Goal: Task Accomplishment & Management: Use online tool/utility

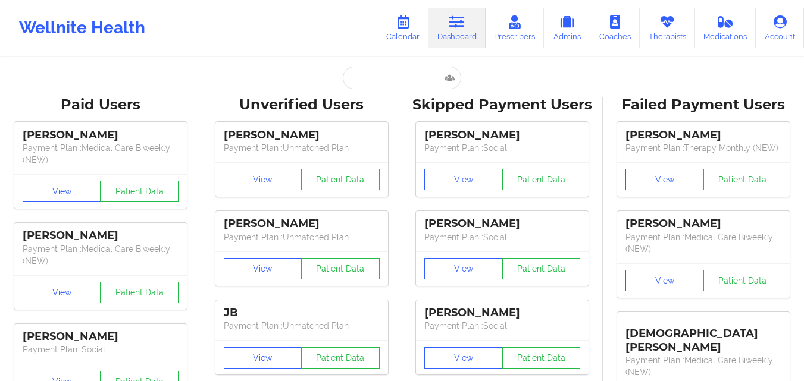
click at [400, 11] on link "Calendar" at bounding box center [402, 27] width 51 height 39
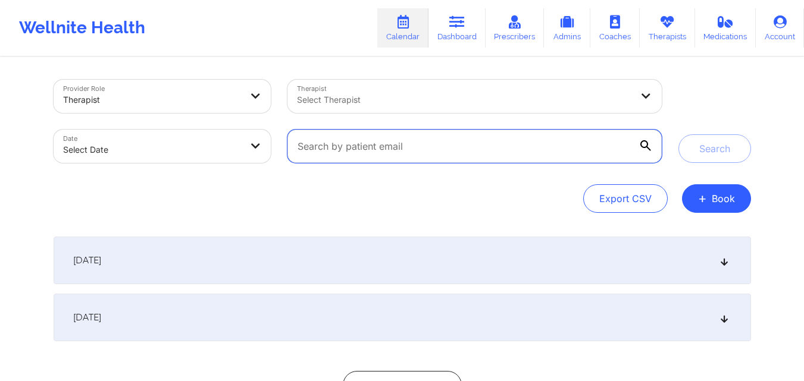
click at [386, 141] on input "text" at bounding box center [474, 146] width 374 height 33
paste input "[EMAIL_ADDRESS][DOMAIN_NAME]"
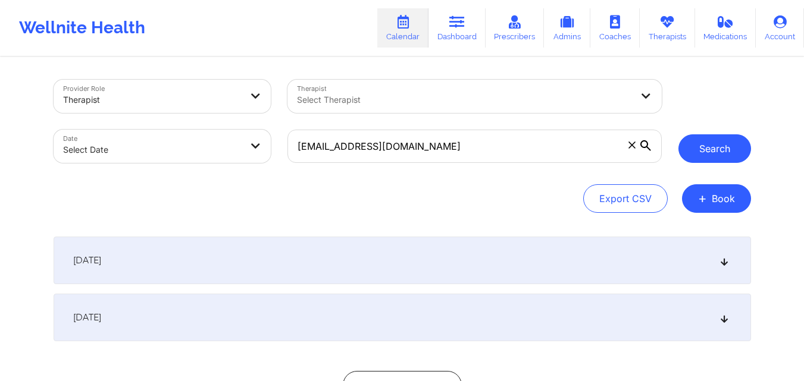
click at [725, 145] on button "Search" at bounding box center [714, 148] width 73 height 29
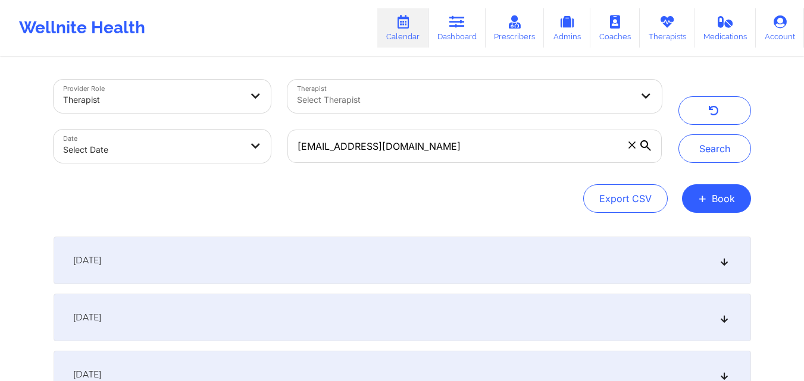
click at [726, 262] on icon at bounding box center [724, 260] width 10 height 8
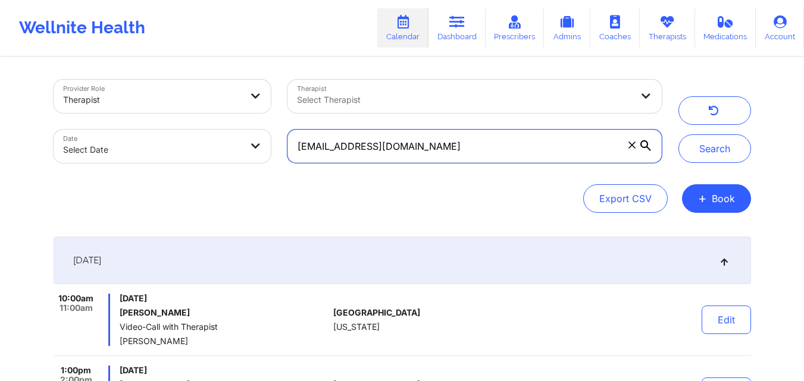
click at [440, 156] on input "[EMAIL_ADDRESS][DOMAIN_NAME]" at bounding box center [474, 146] width 374 height 33
paste input "[PERSON_NAME][EMAIL_ADDRESS]"
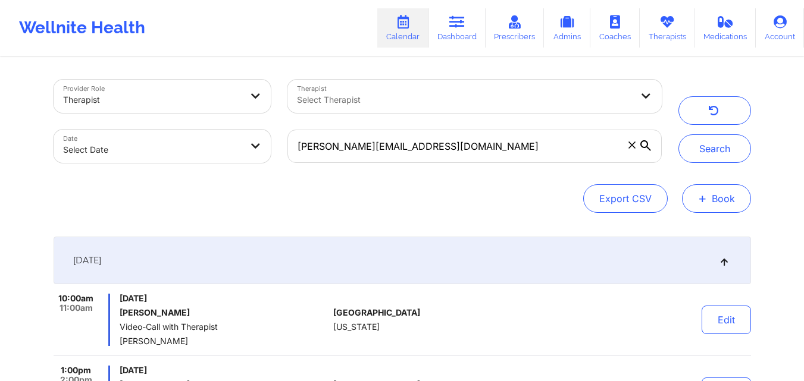
click at [726, 196] on button "+ Book" at bounding box center [716, 198] width 69 height 29
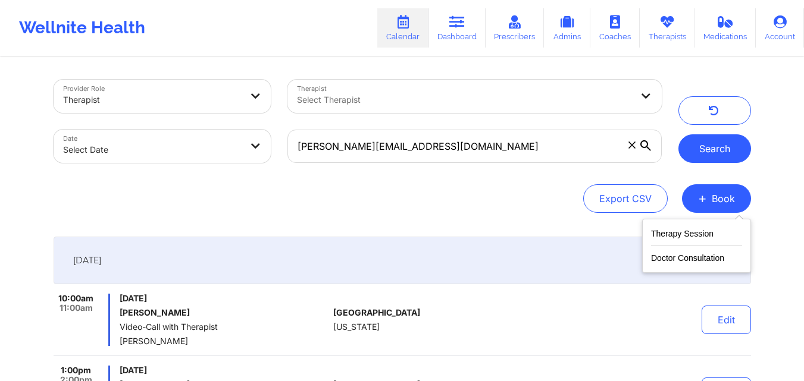
click at [723, 151] on button "Search" at bounding box center [714, 148] width 73 height 29
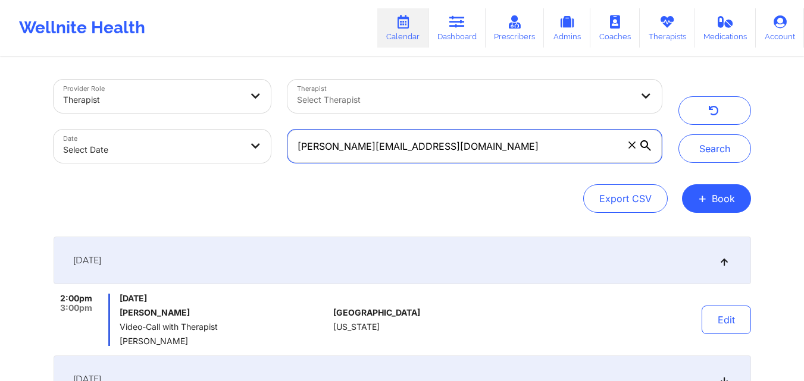
click at [428, 144] on input "[PERSON_NAME][EMAIL_ADDRESS][DOMAIN_NAME]" at bounding box center [474, 146] width 374 height 33
paste input "corderogabriel2005@g"
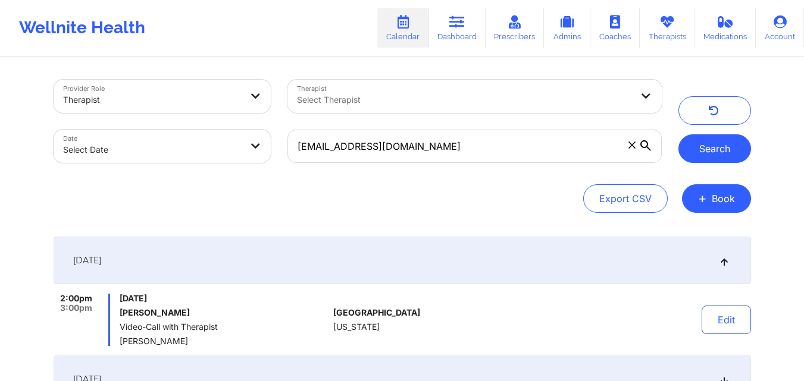
click at [700, 141] on button "Search" at bounding box center [714, 148] width 73 height 29
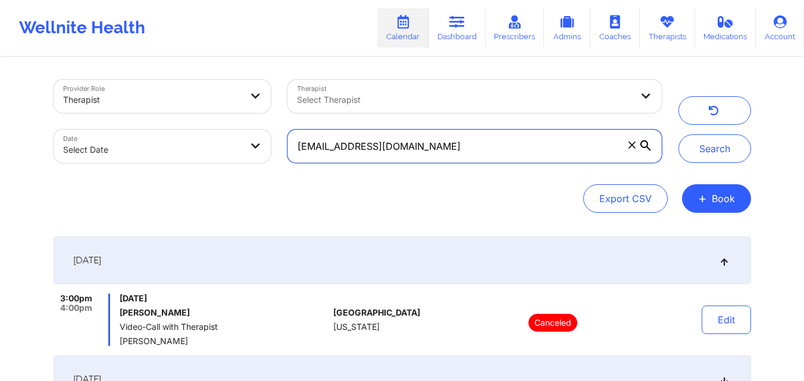
click at [386, 155] on input "[EMAIL_ADDRESS][DOMAIN_NAME]" at bounding box center [474, 146] width 374 height 33
paste input "[EMAIL_ADDRESS][DOMAIN_NAME]"
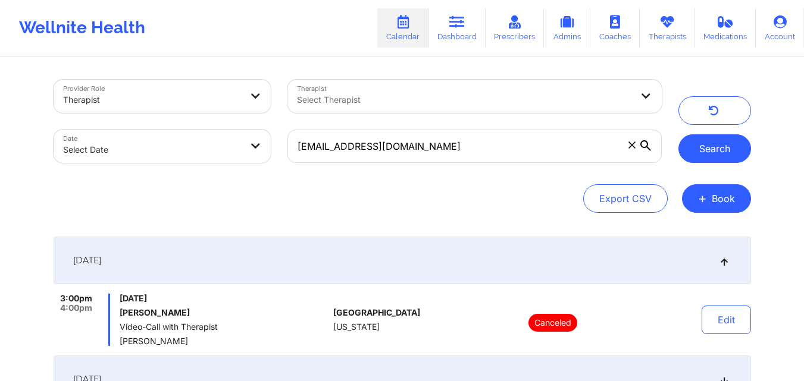
click at [722, 151] on button "Search" at bounding box center [714, 148] width 73 height 29
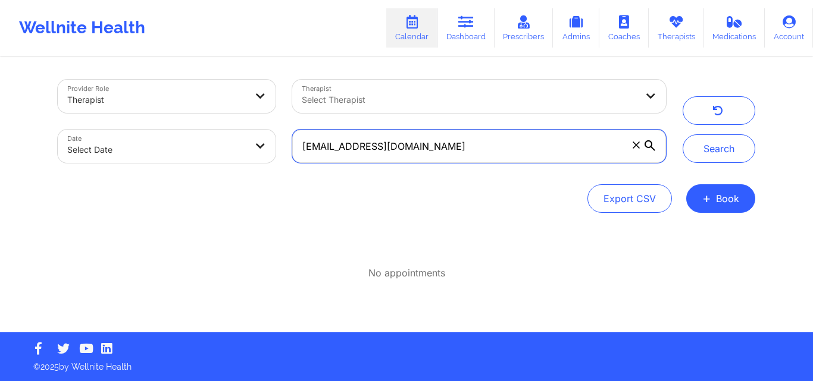
click at [419, 139] on input "[EMAIL_ADDRESS][DOMAIN_NAME]" at bounding box center [479, 146] width 374 height 33
paste input "[EMAIL_ADDRESS][DOMAIN_NAME]"
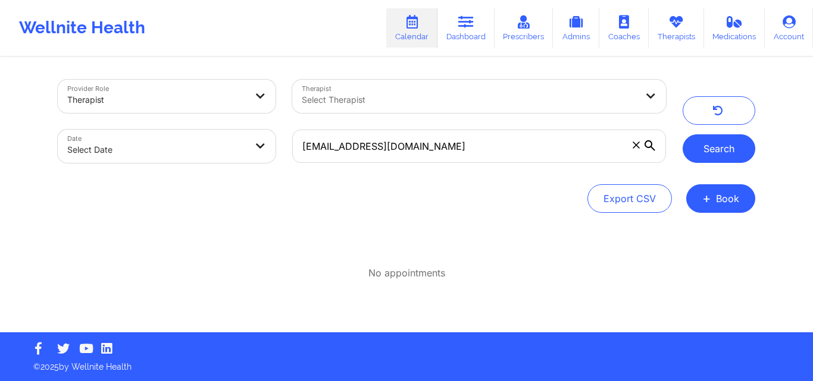
click at [705, 137] on button "Search" at bounding box center [718, 148] width 73 height 29
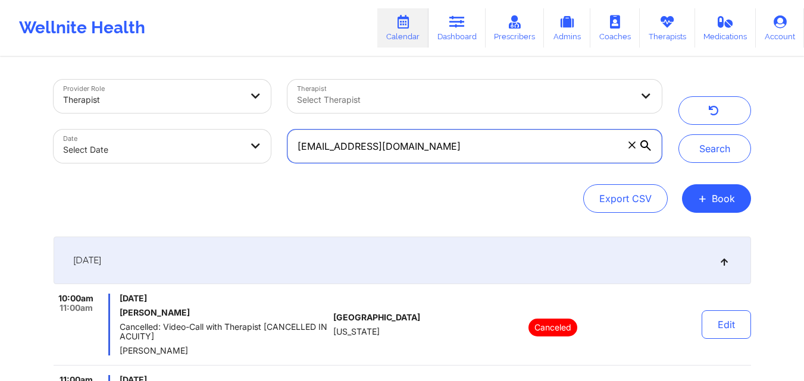
click at [402, 133] on input "[EMAIL_ADDRESS][DOMAIN_NAME]" at bounding box center [474, 146] width 374 height 33
paste input "michaelrmcneal"
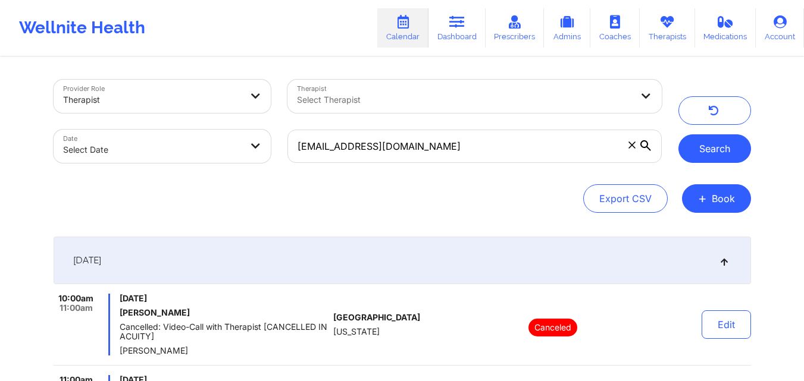
click at [710, 139] on button "Search" at bounding box center [714, 148] width 73 height 29
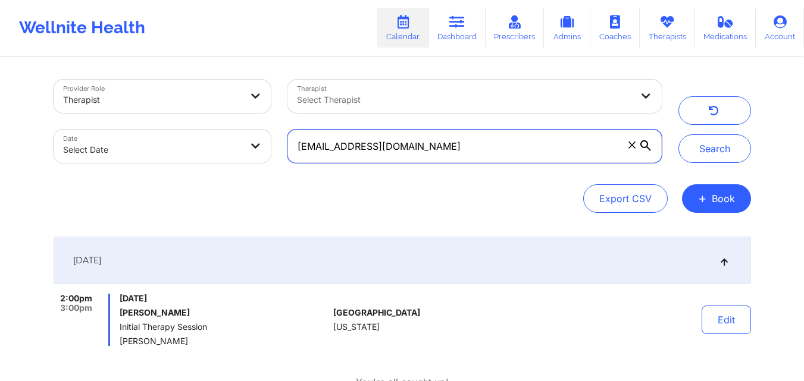
click at [393, 141] on input "[EMAIL_ADDRESS][DOMAIN_NAME]" at bounding box center [474, 146] width 374 height 33
paste input "[PERSON_NAME].[PERSON_NAME]@ao"
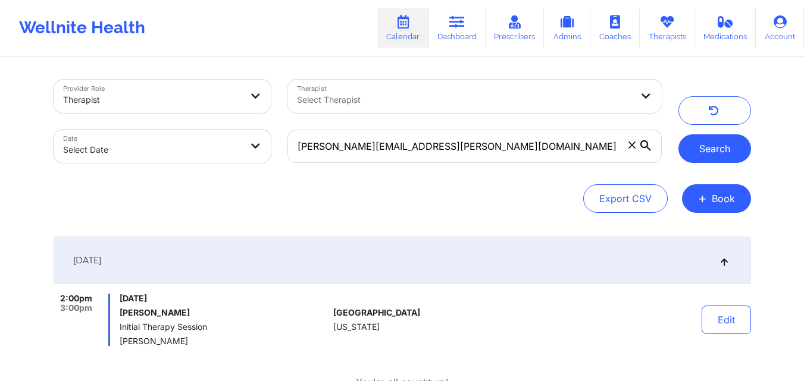
click at [709, 145] on button "Search" at bounding box center [714, 148] width 73 height 29
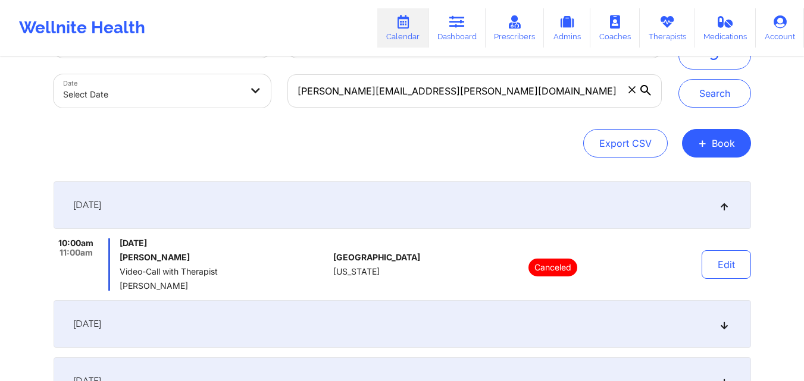
scroll to position [28, 0]
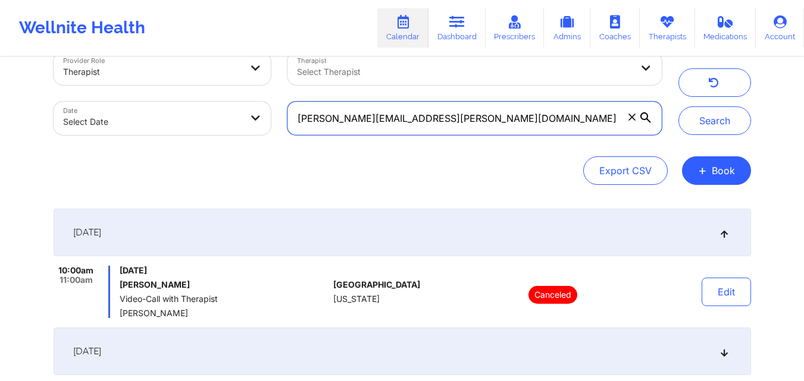
click at [409, 127] on input "[PERSON_NAME][EMAIL_ADDRESS][PERSON_NAME][DOMAIN_NAME]" at bounding box center [474, 118] width 374 height 33
paste input "[EMAIL_ADDRESS]"
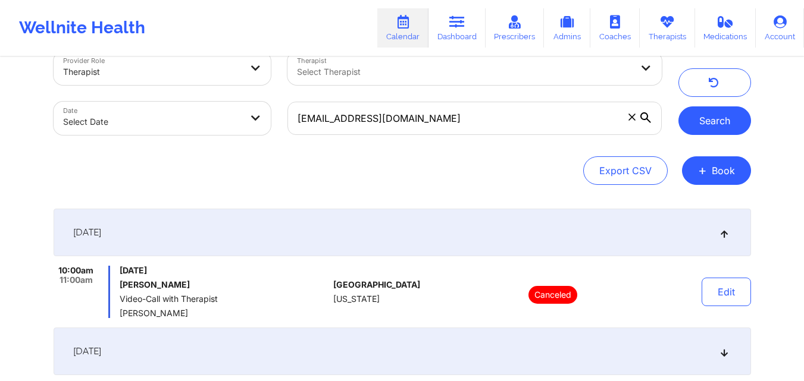
click at [717, 124] on button "Search" at bounding box center [714, 120] width 73 height 29
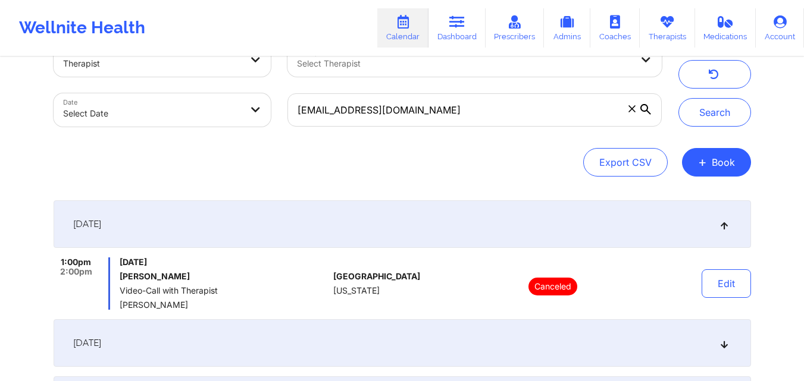
scroll to position [0, 0]
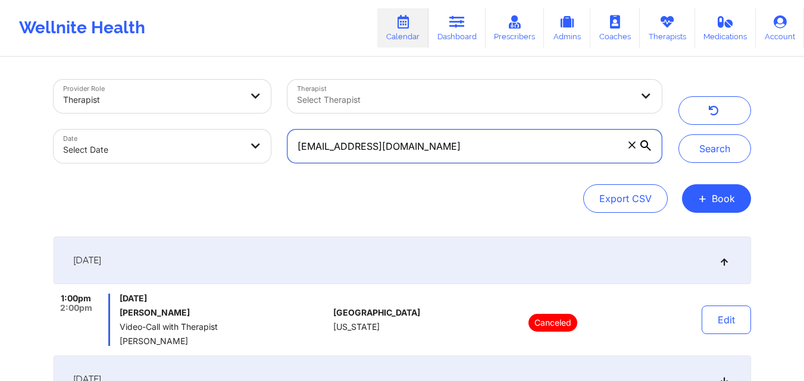
click at [433, 148] on input "[EMAIL_ADDRESS][DOMAIN_NAME]" at bounding box center [474, 146] width 374 height 33
paste input "[EMAIL_ADDRESS][DOMAIN_NAME]"
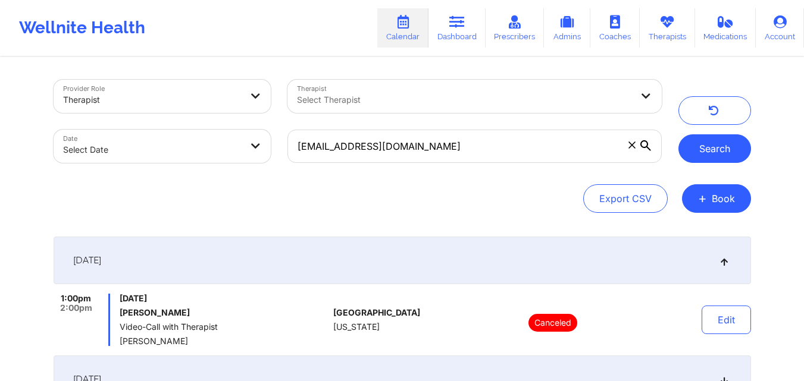
click at [703, 149] on button "Search" at bounding box center [714, 148] width 73 height 29
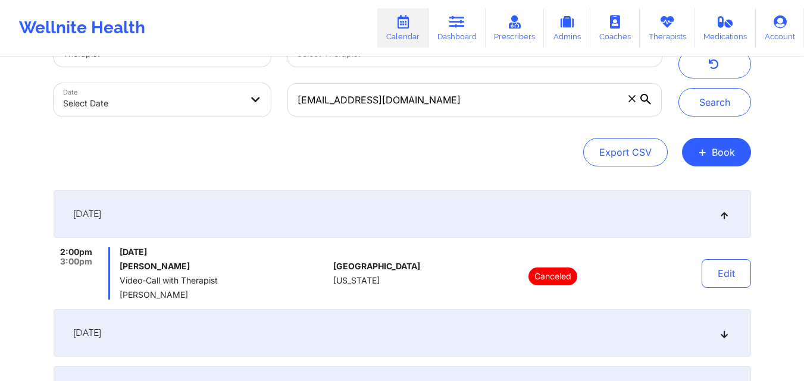
scroll to position [16, 0]
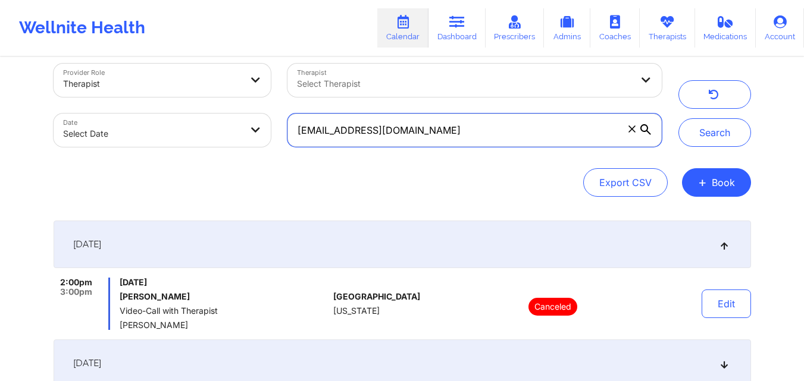
click at [412, 138] on input "[EMAIL_ADDRESS][DOMAIN_NAME]" at bounding box center [474, 130] width 374 height 33
paste input "[EMAIL_ADDRESS][DOMAIN_NAME]"
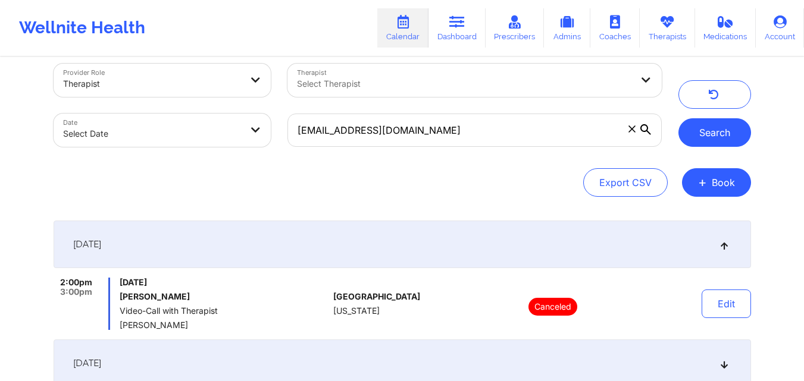
click at [709, 119] on button "Search" at bounding box center [714, 132] width 73 height 29
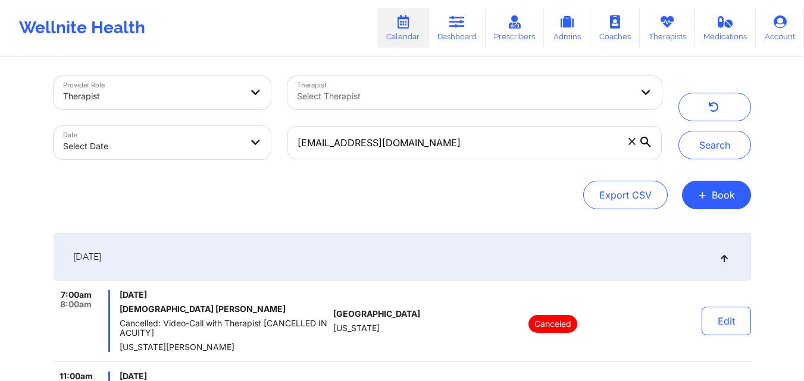
scroll to position [0, 0]
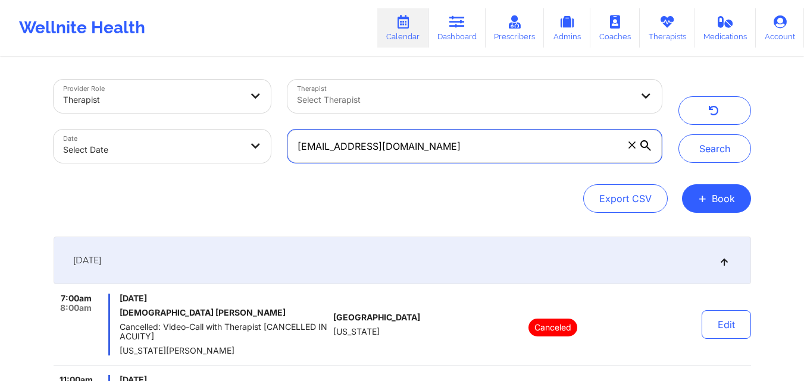
click at [469, 153] on input "[EMAIL_ADDRESS][DOMAIN_NAME]" at bounding box center [474, 146] width 374 height 33
paste input "[EMAIL_ADDRESS]"
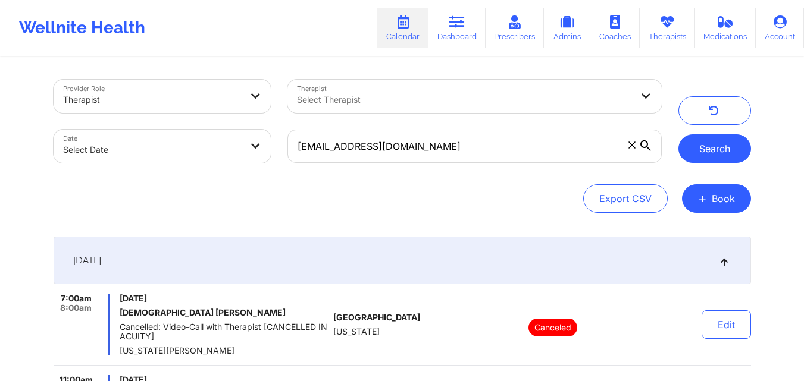
click at [700, 157] on button "Search" at bounding box center [714, 148] width 73 height 29
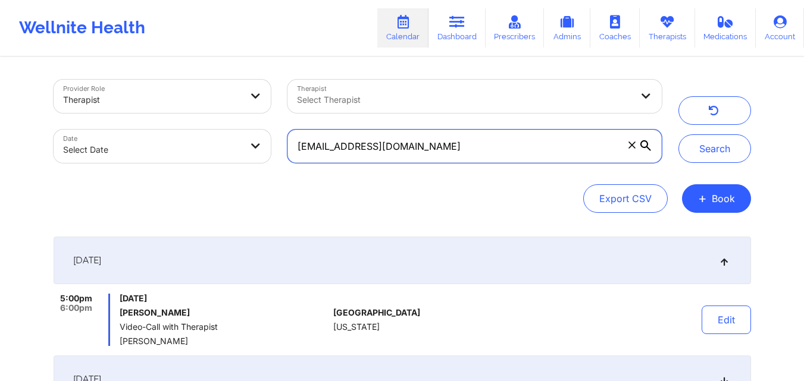
click at [441, 143] on input "[EMAIL_ADDRESS][DOMAIN_NAME]" at bounding box center [474, 146] width 374 height 33
paste input "tjanescott"
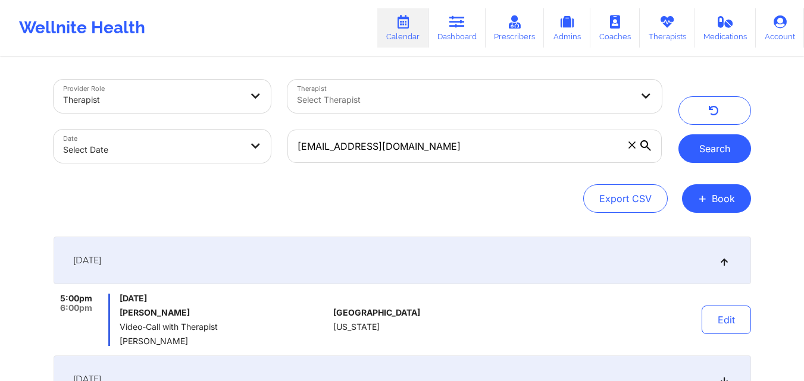
click at [732, 154] on button "Search" at bounding box center [714, 148] width 73 height 29
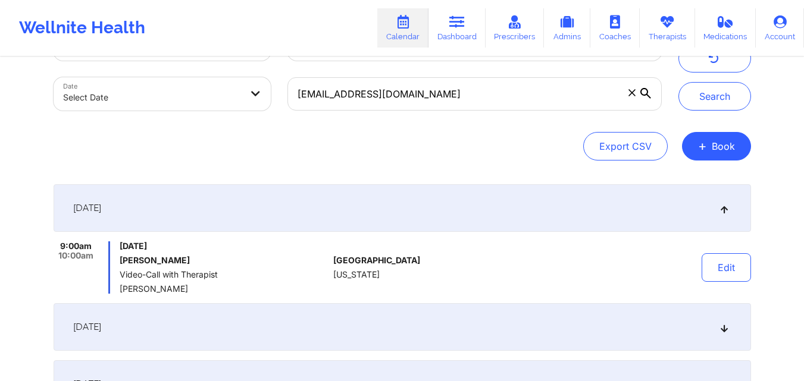
scroll to position [52, 0]
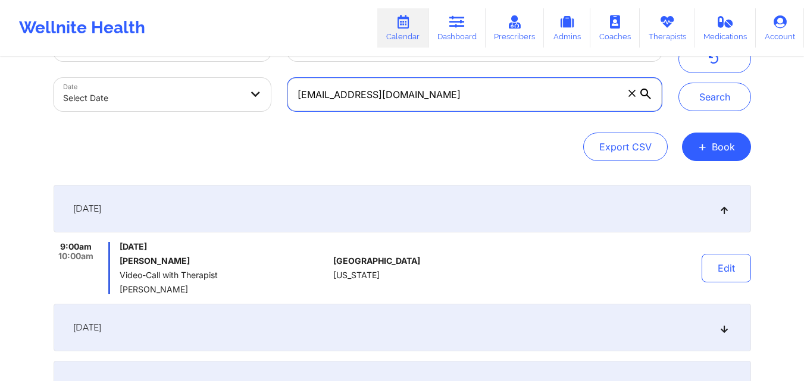
click at [394, 98] on input "[EMAIL_ADDRESS][DOMAIN_NAME]" at bounding box center [474, 94] width 374 height 33
paste input "[PERSON_NAME].i652"
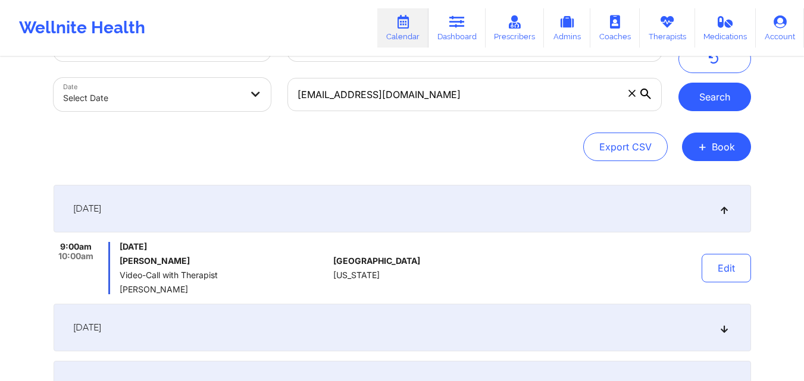
click at [710, 101] on button "Search" at bounding box center [714, 97] width 73 height 29
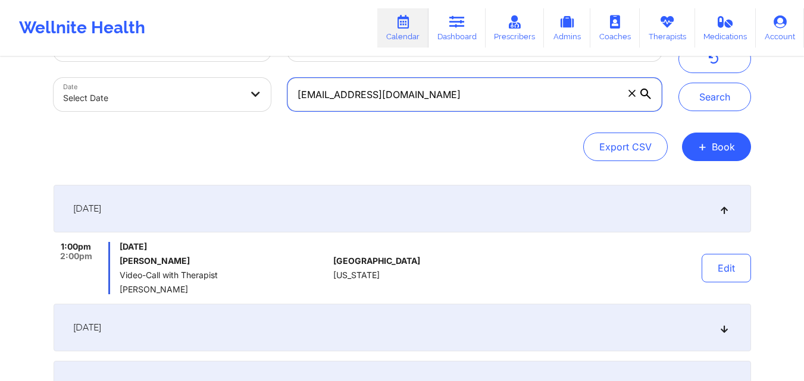
click at [421, 91] on input "[EMAIL_ADDRESS][DOMAIN_NAME]" at bounding box center [474, 94] width 374 height 33
paste input "megantunks"
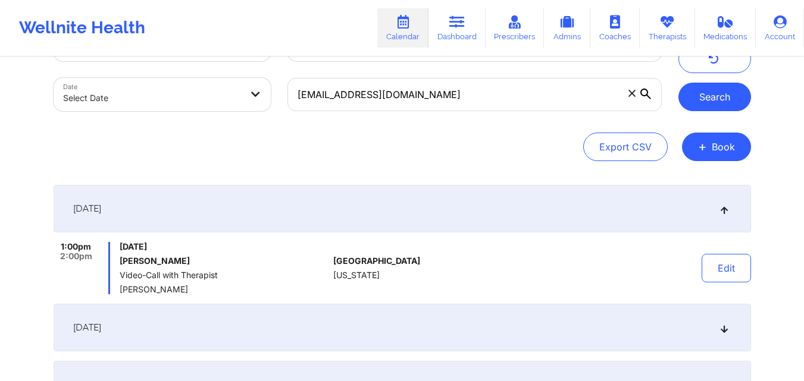
drag, startPoint x: 713, startPoint y: 79, endPoint x: 712, endPoint y: 87, distance: 8.4
click at [712, 87] on div "Search" at bounding box center [714, 69] width 73 height 83
click at [712, 87] on button "Search" at bounding box center [714, 97] width 73 height 29
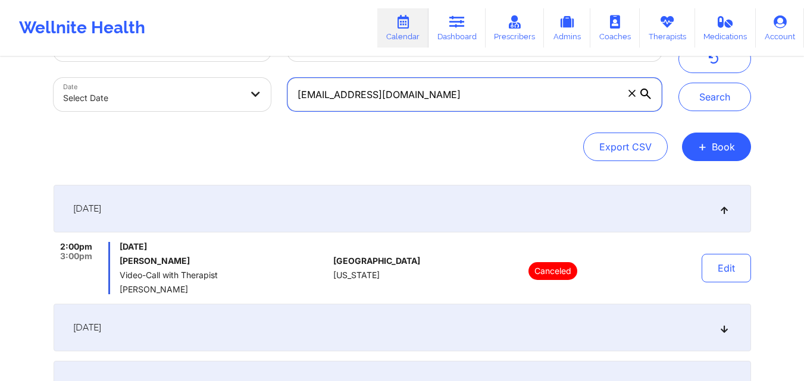
click at [407, 104] on input "[EMAIL_ADDRESS][DOMAIN_NAME]" at bounding box center [474, 94] width 374 height 33
paste input "beauddoyle"
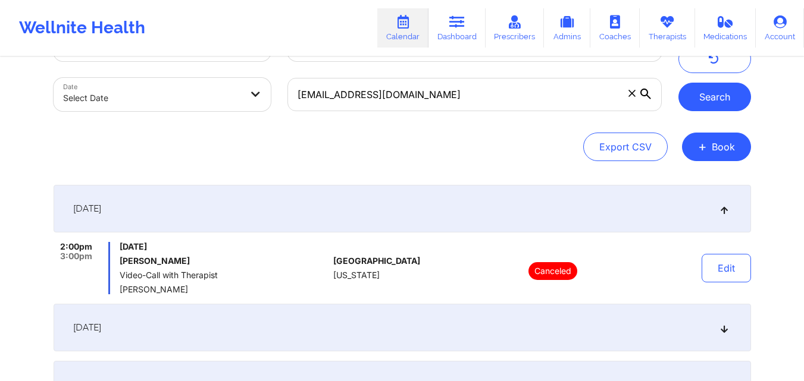
click at [695, 95] on button "Search" at bounding box center [714, 97] width 73 height 29
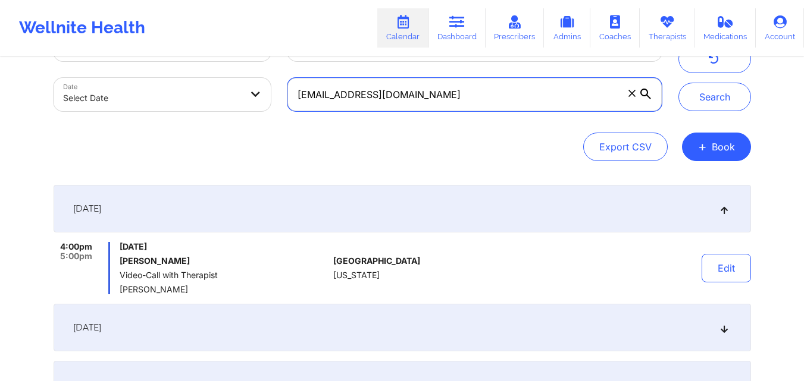
click at [384, 96] on input "[EMAIL_ADDRESS][DOMAIN_NAME]" at bounding box center [474, 94] width 374 height 33
paste input "jrileythomas"
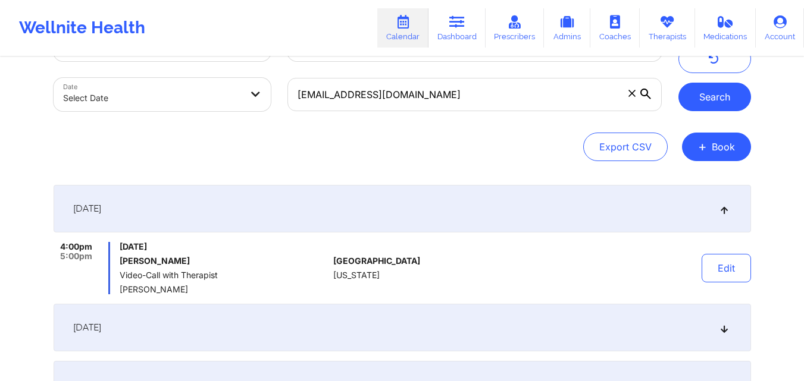
click at [726, 92] on button "Search" at bounding box center [714, 97] width 73 height 29
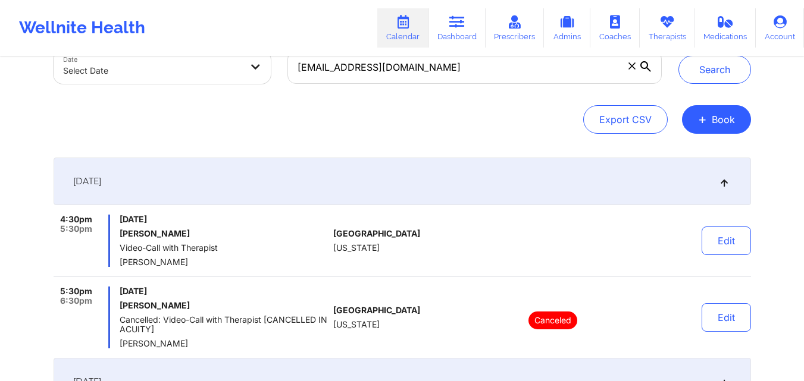
scroll to position [76, 0]
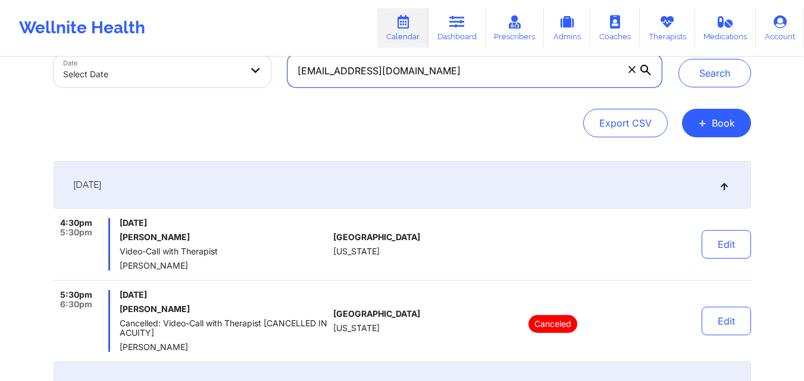
click at [441, 81] on input "[EMAIL_ADDRESS][DOMAIN_NAME]" at bounding box center [474, 70] width 374 height 33
paste input "lisarcherry"
click at [678, 59] on button "Search" at bounding box center [714, 73] width 73 height 29
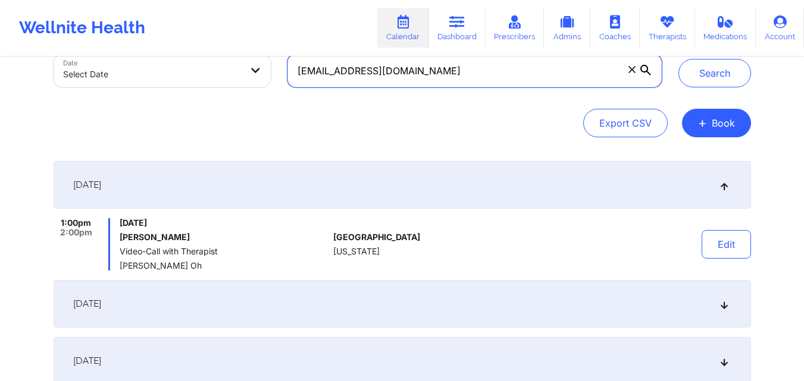
paste input "[EMAIL_ADDRESS][DOMAIN_NAME]"
click at [678, 59] on button "Search" at bounding box center [714, 73] width 73 height 29
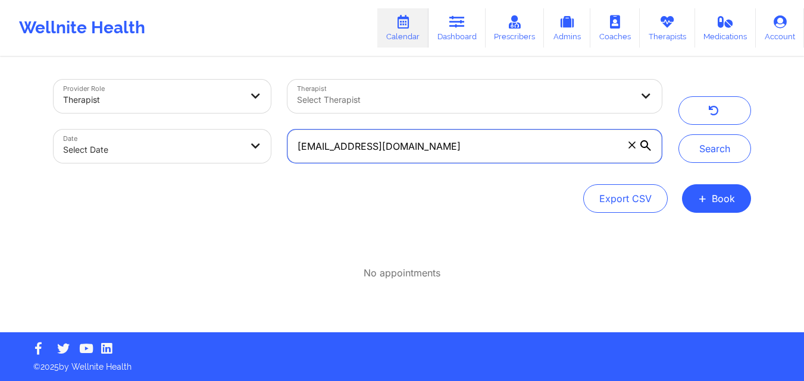
scroll to position [0, 0]
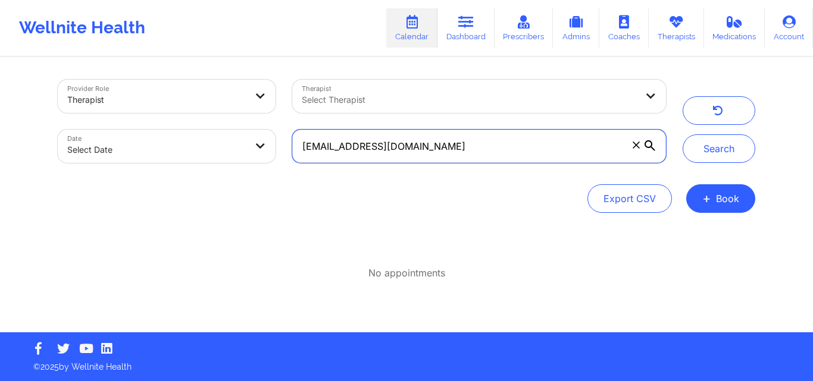
click at [437, 149] on input "[EMAIL_ADDRESS][DOMAIN_NAME]" at bounding box center [479, 146] width 374 height 33
paste input "[EMAIL_ADDRESS][DOMAIN_NAME]"
click at [682, 134] on button "Search" at bounding box center [718, 148] width 73 height 29
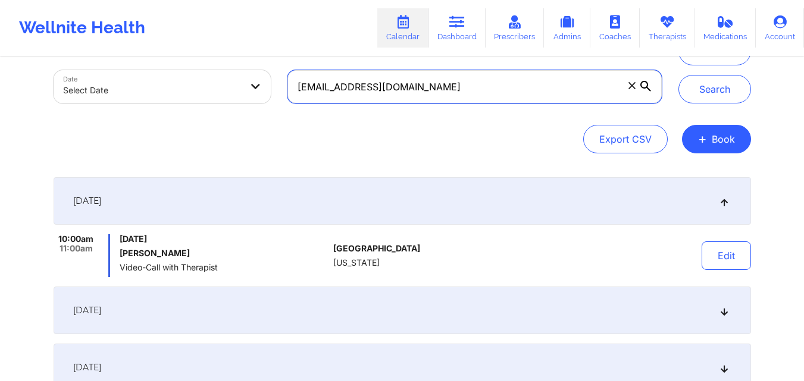
scroll to position [64, 0]
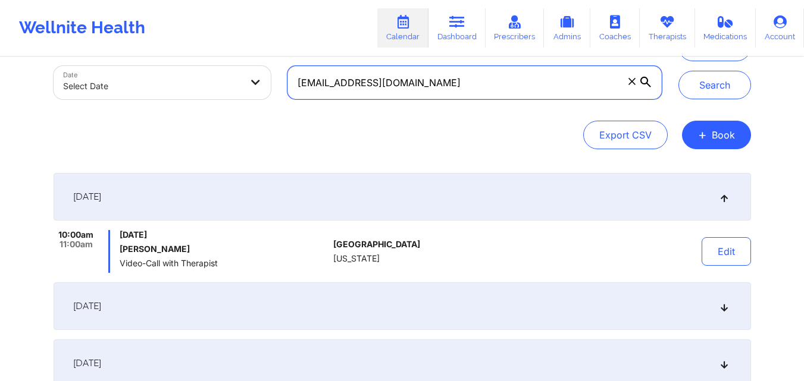
paste input "[EMAIL_ADDRESS]"
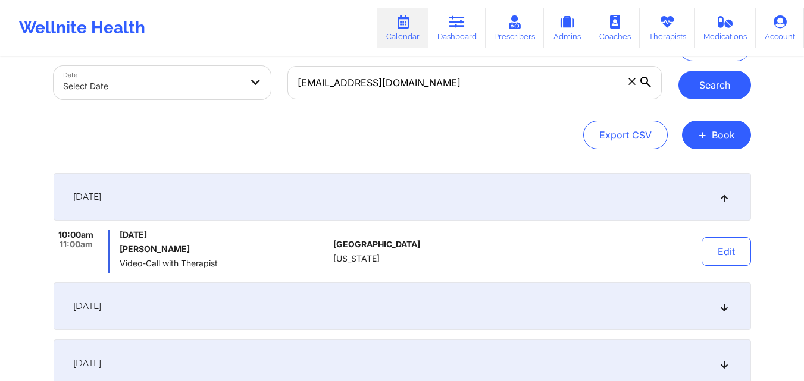
click at [716, 73] on button "Search" at bounding box center [714, 85] width 73 height 29
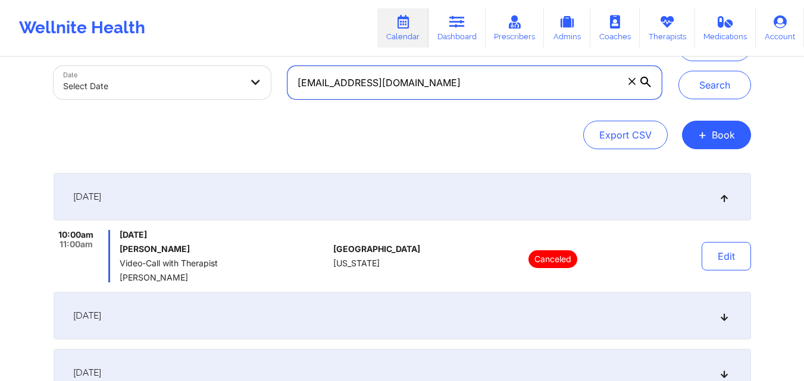
click at [351, 92] on input "[EMAIL_ADDRESS][DOMAIN_NAME]" at bounding box center [474, 82] width 374 height 33
paste input "nicolewoods3333"
click at [678, 71] on button "Search" at bounding box center [714, 85] width 73 height 29
paste input "Y [PERSON_NAME]"
click at [678, 71] on button "Search" at bounding box center [714, 85] width 73 height 29
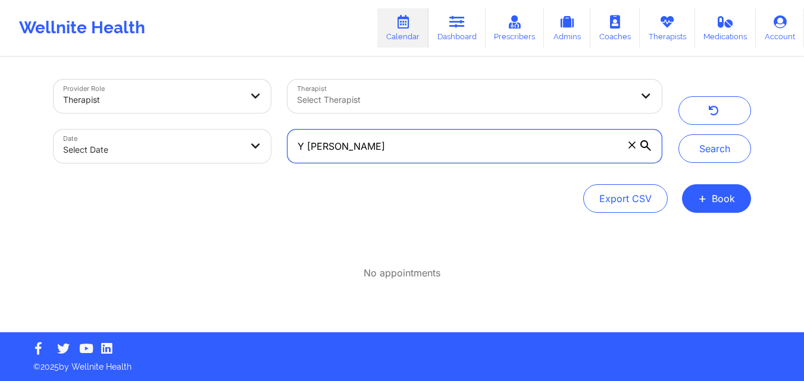
scroll to position [0, 0]
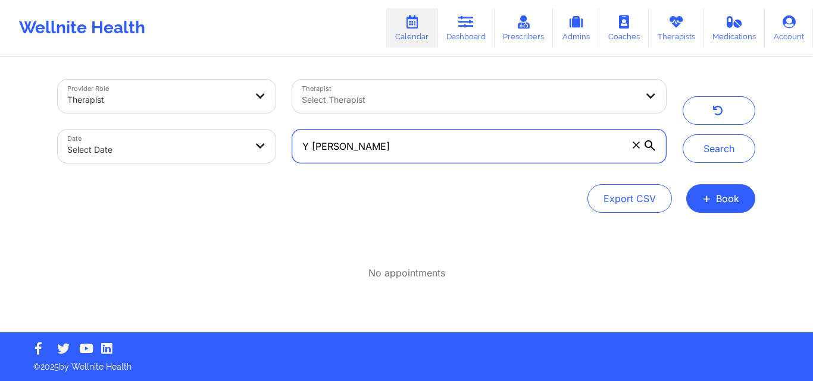
paste input "[EMAIL_ADDRESS][DOMAIN_NAME]"
click at [682, 134] on button "Search" at bounding box center [718, 148] width 73 height 29
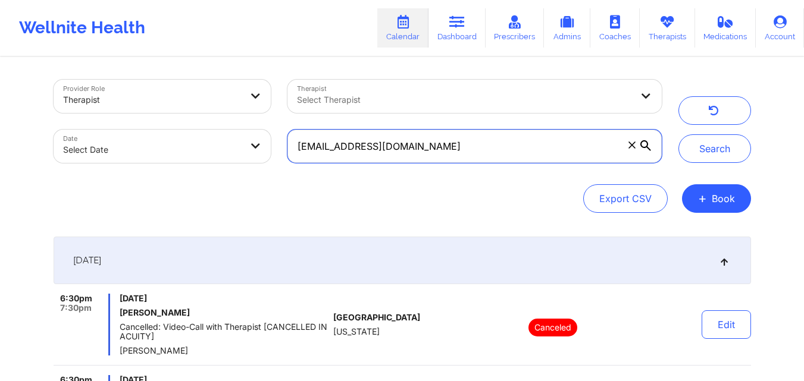
click at [405, 154] on input "[EMAIL_ADDRESS][DOMAIN_NAME]" at bounding box center [474, 146] width 374 height 33
paste input "[EMAIL_ADDRESS]"
click at [678, 134] on button "Search" at bounding box center [714, 148] width 73 height 29
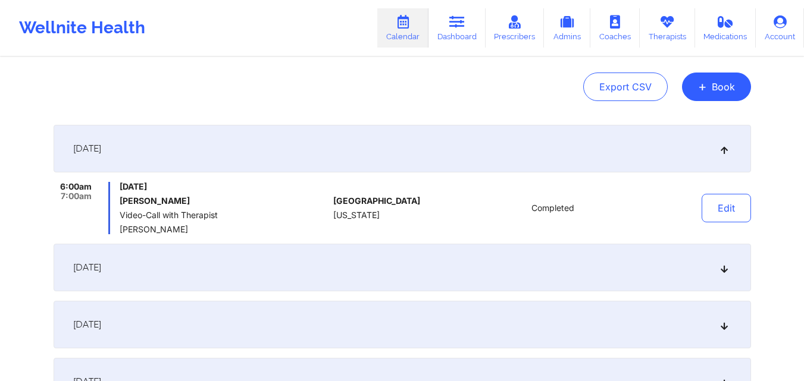
scroll to position [115, 0]
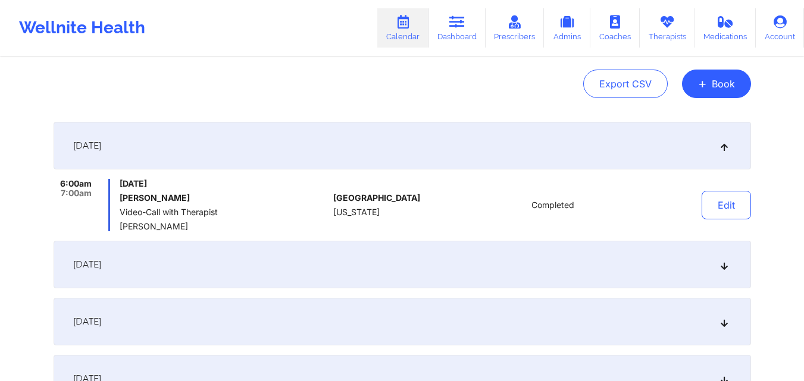
click at [726, 265] on icon at bounding box center [724, 265] width 10 height 8
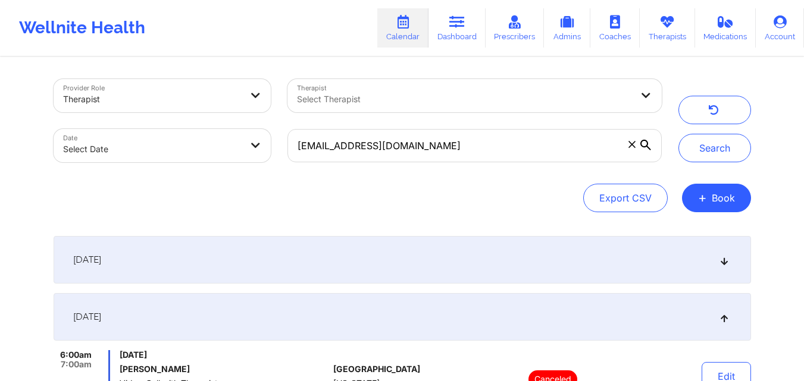
scroll to position [0, 0]
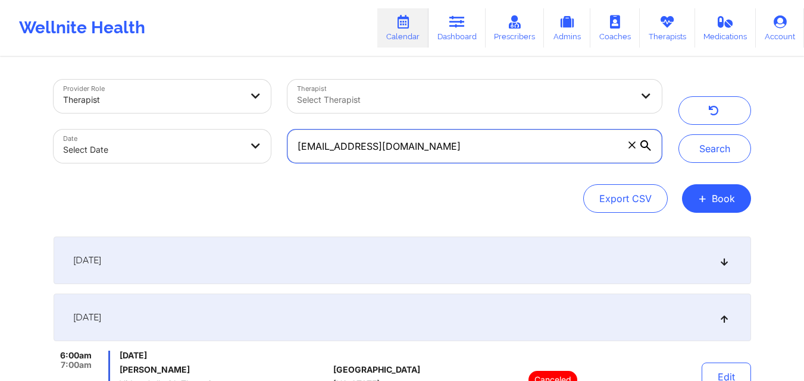
click at [384, 159] on input "[EMAIL_ADDRESS][DOMAIN_NAME]" at bounding box center [474, 146] width 374 height 33
paste input "[EMAIL_ADDRESS]"
click at [678, 134] on button "Search" at bounding box center [714, 148] width 73 height 29
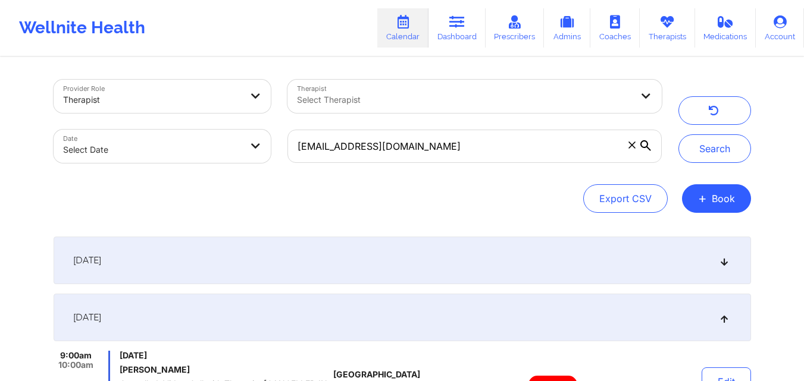
click at [729, 269] on div "[DATE]" at bounding box center [402, 261] width 697 height 48
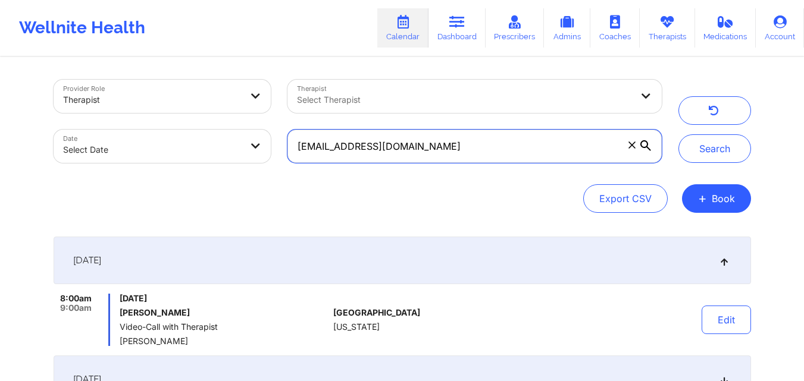
click at [414, 140] on input "[EMAIL_ADDRESS][DOMAIN_NAME]" at bounding box center [474, 146] width 374 height 33
paste input "[EMAIL_ADDRESS]"
click at [678, 134] on button "Search" at bounding box center [714, 148] width 73 height 29
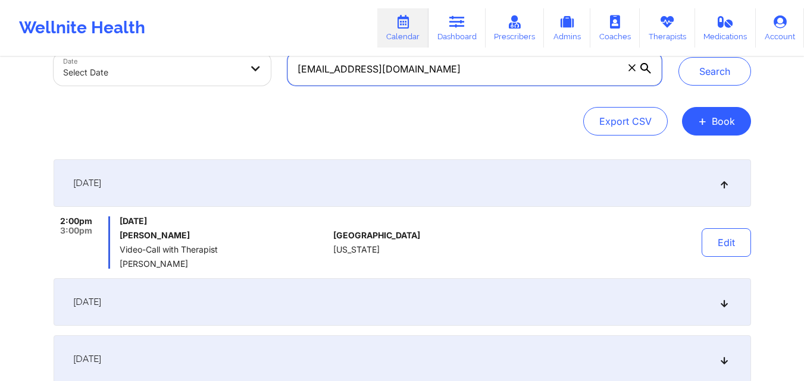
scroll to position [79, 0]
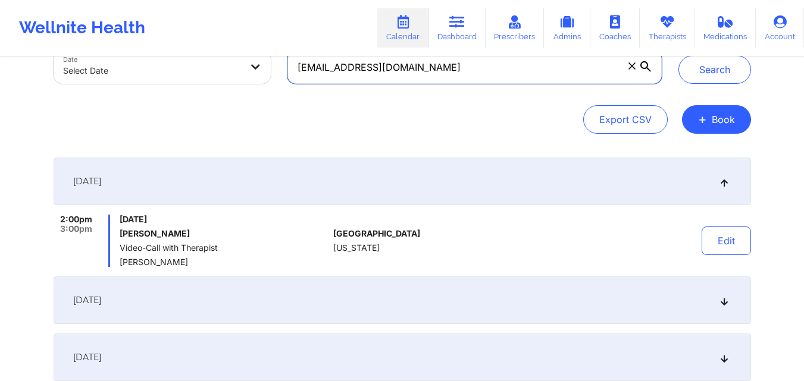
click at [467, 74] on input "[EMAIL_ADDRESS][DOMAIN_NAME]" at bounding box center [474, 67] width 374 height 33
paste input "[EMAIL_ADDRESS]"
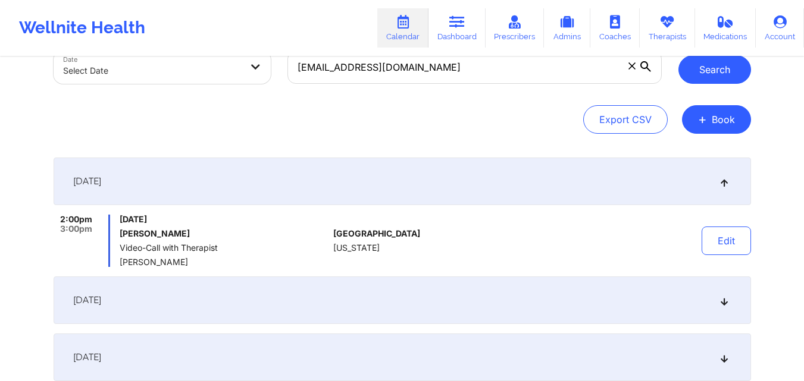
click at [698, 68] on button "Search" at bounding box center [714, 69] width 73 height 29
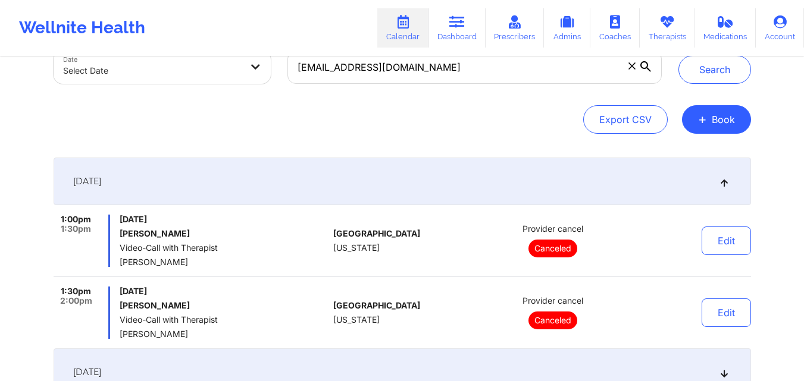
click at [726, 181] on icon at bounding box center [724, 181] width 10 height 8
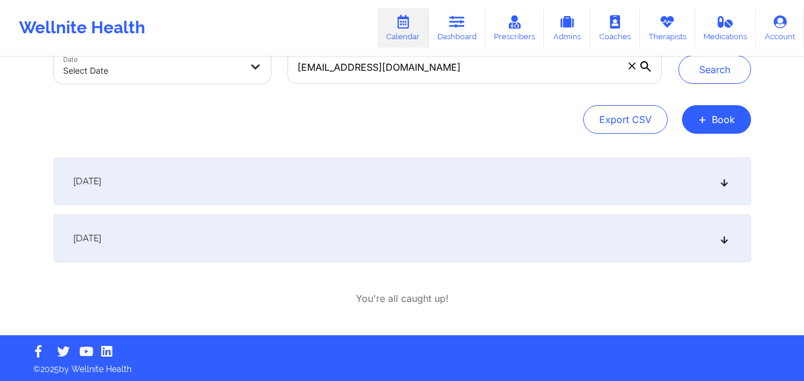
click at [727, 235] on icon at bounding box center [724, 238] width 10 height 8
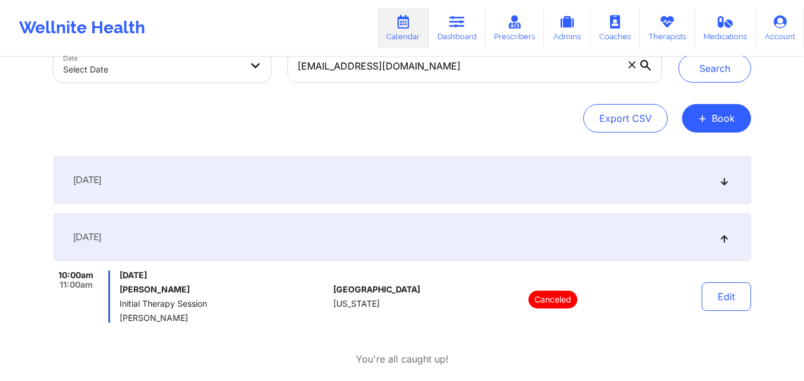
scroll to position [0, 0]
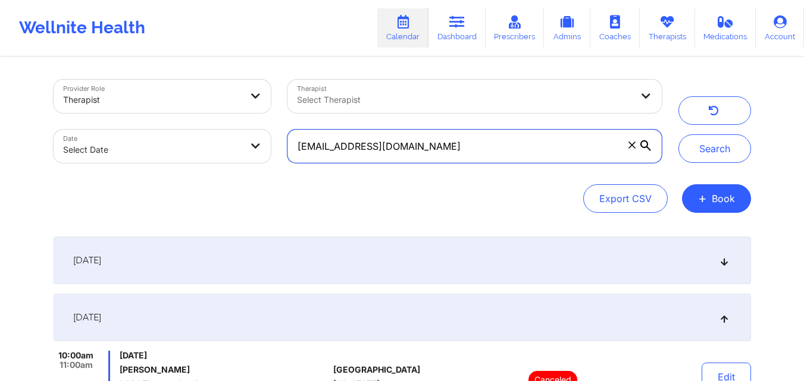
click at [422, 146] on input "[EMAIL_ADDRESS][DOMAIN_NAME]" at bounding box center [474, 146] width 374 height 33
paste input "ncass08"
click at [678, 134] on button "Search" at bounding box center [714, 148] width 73 height 29
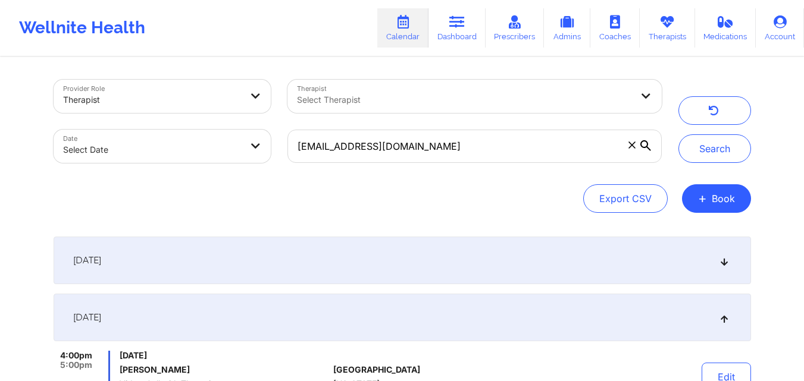
click at [723, 321] on icon at bounding box center [724, 318] width 10 height 8
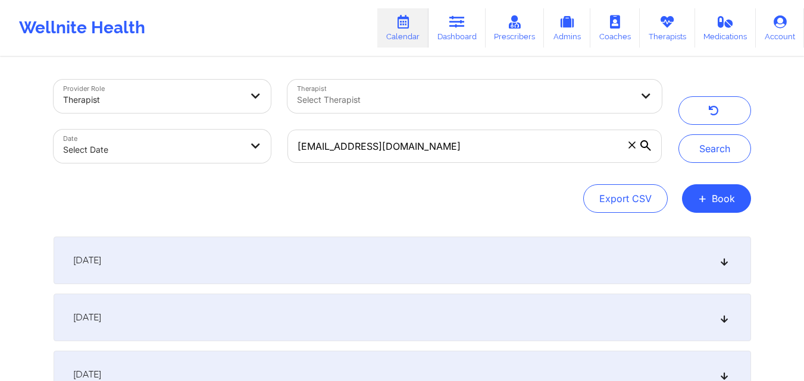
click at [731, 259] on div "[DATE]" at bounding box center [402, 261] width 697 height 48
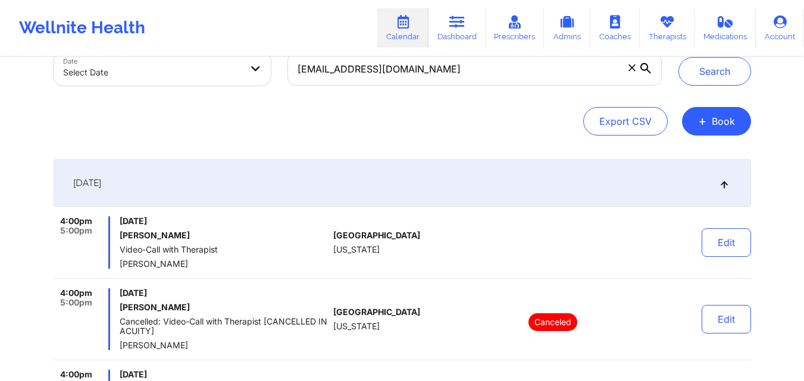
scroll to position [76, 0]
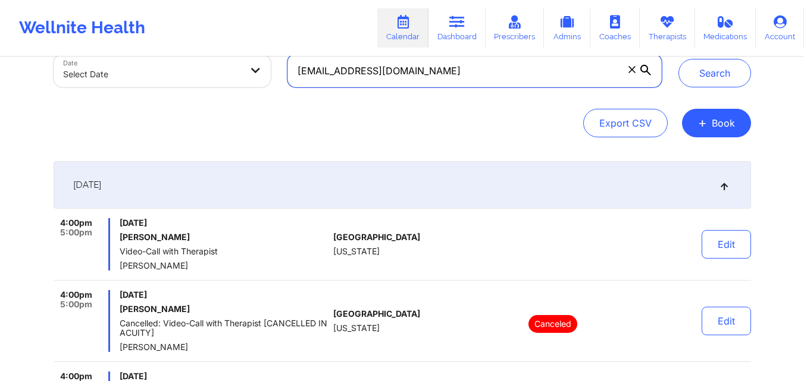
click at [424, 67] on input "[EMAIL_ADDRESS][DOMAIN_NAME]" at bounding box center [474, 70] width 374 height 33
paste input "[PERSON_NAME]"
paste input "[EMAIL_ADDRESS][DOMAIN_NAME]"
click at [678, 59] on button "Search" at bounding box center [714, 73] width 73 height 29
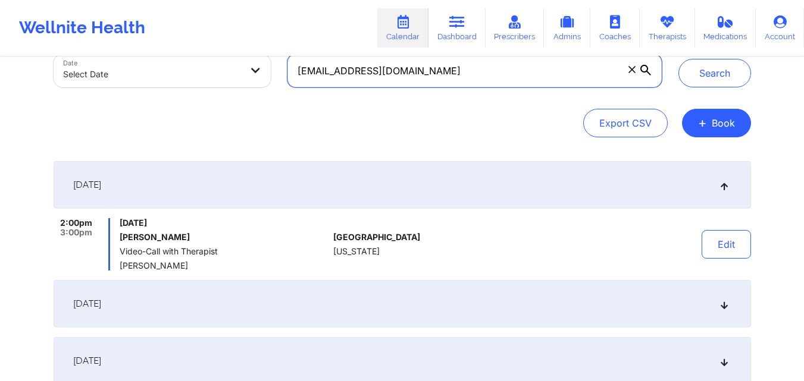
paste input "shakeeviac"
click at [678, 59] on button "Search" at bounding box center [714, 73] width 73 height 29
click at [459, 74] on input "[EMAIL_ADDRESS][DOMAIN_NAME]" at bounding box center [474, 70] width 374 height 33
paste input "[PERSON_NAME].jacobs85"
click at [678, 59] on button "Search" at bounding box center [714, 73] width 73 height 29
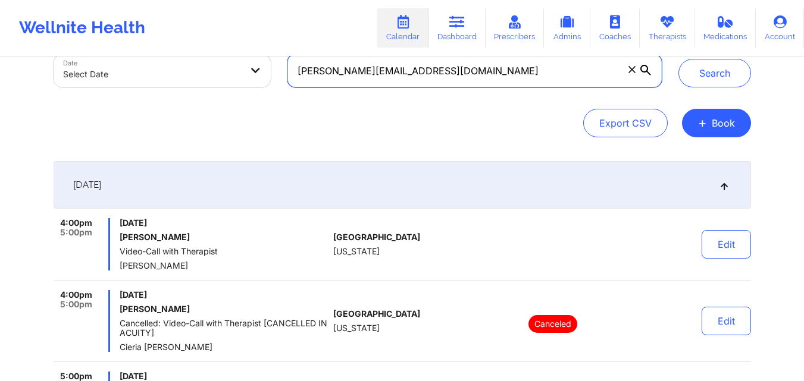
paste input "cheyanna.adapt"
click at [678, 59] on button "Search" at bounding box center [714, 73] width 73 height 29
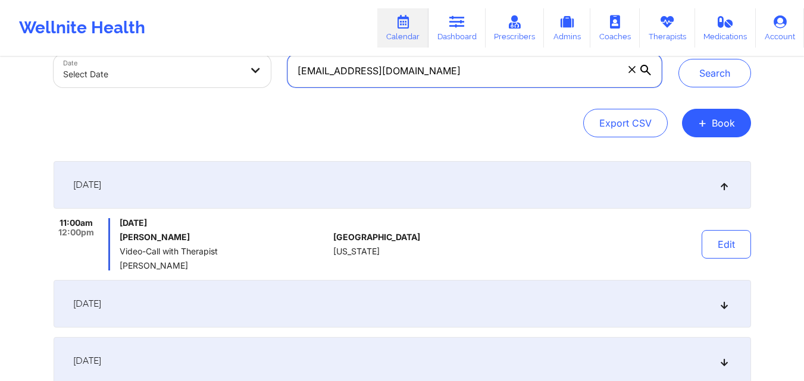
paste input "alexandraselena22"
type input "[EMAIL_ADDRESS][DOMAIN_NAME]"
click at [678, 59] on button "Search" at bounding box center [714, 73] width 73 height 29
